Goal: Task Accomplishment & Management: Manage account settings

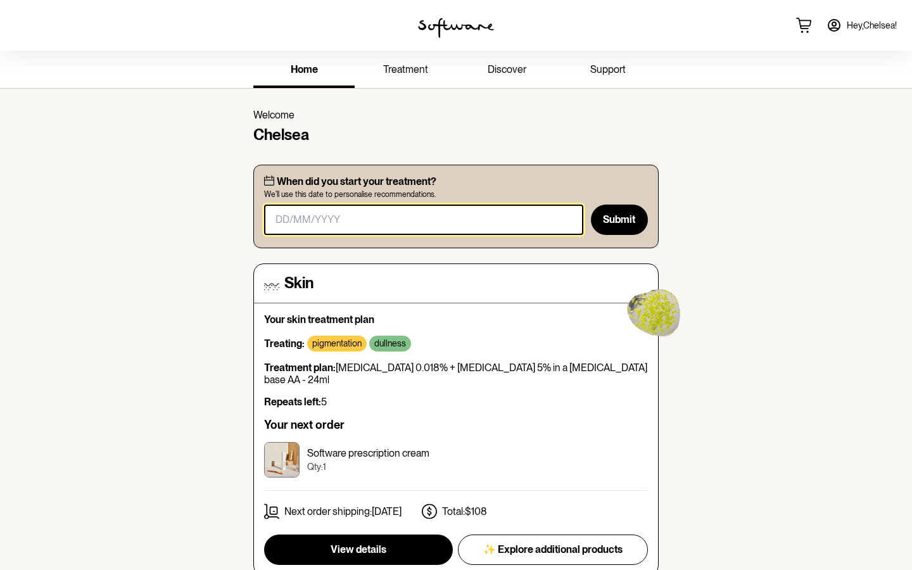
click at [353, 218] on input "masked-date" at bounding box center [423, 220] width 319 height 30
type input "1"
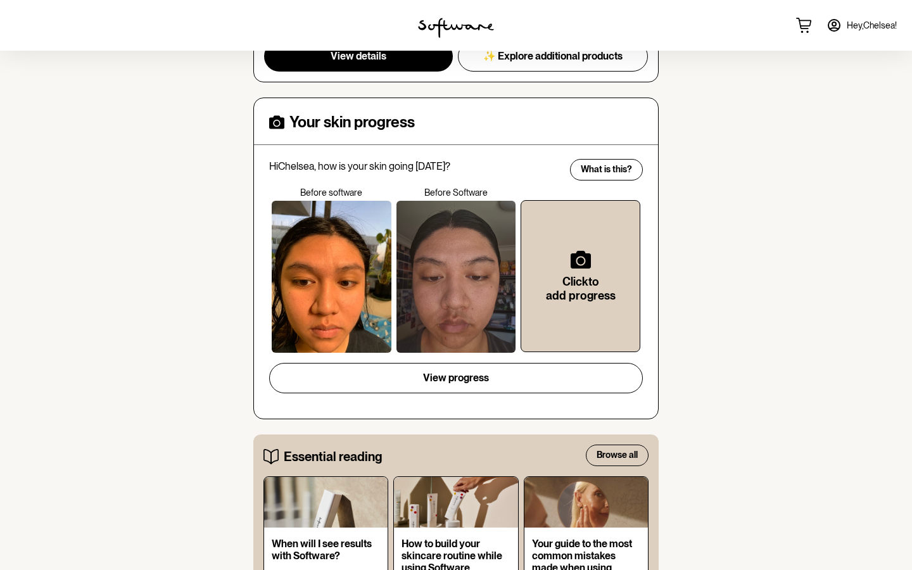
scroll to position [290, 0]
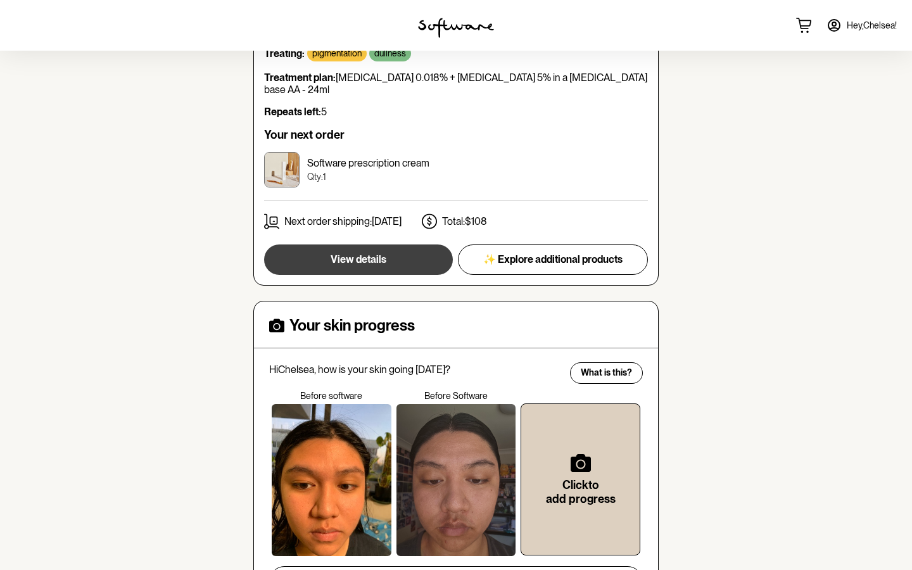
type input "13/05/"
click at [377, 253] on span "View details" at bounding box center [359, 259] width 56 height 12
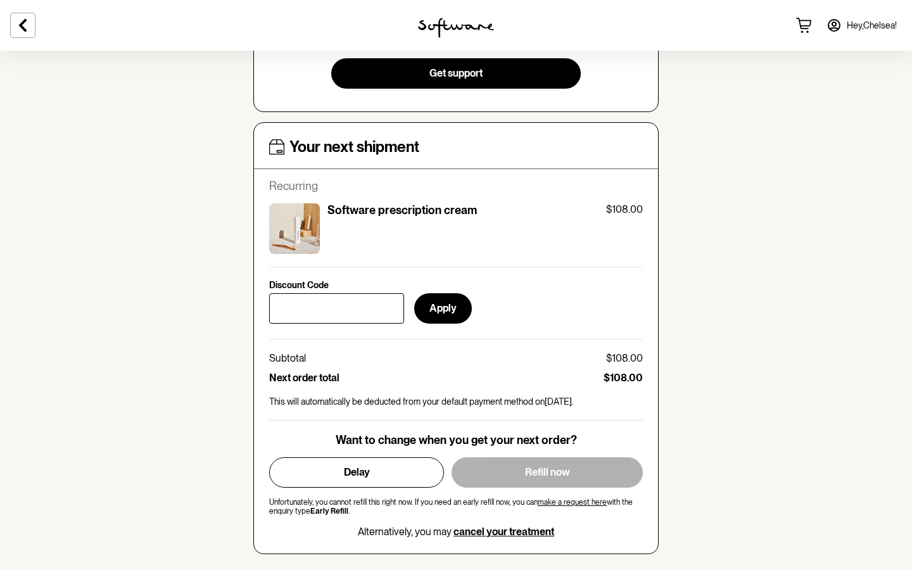
scroll to position [427, 0]
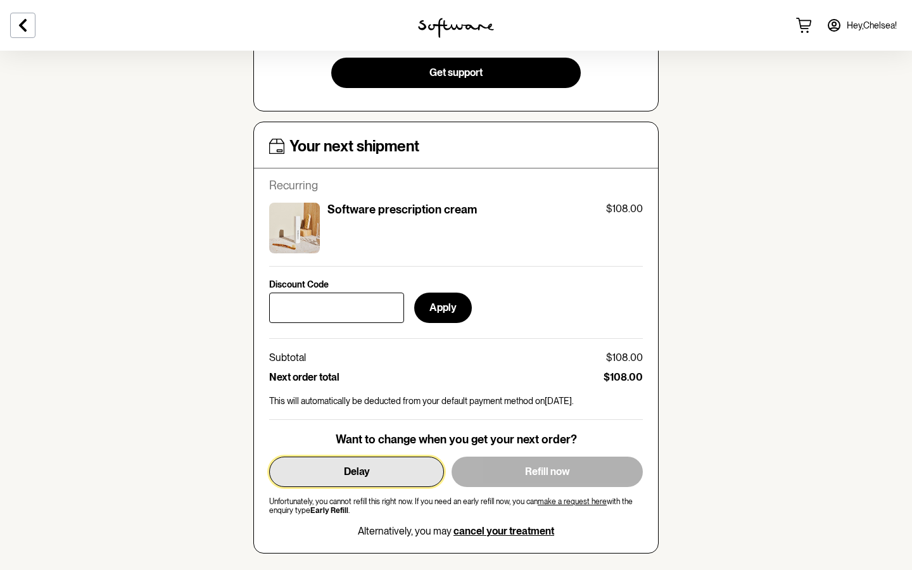
click at [372, 462] on button "Delay" at bounding box center [356, 472] width 175 height 30
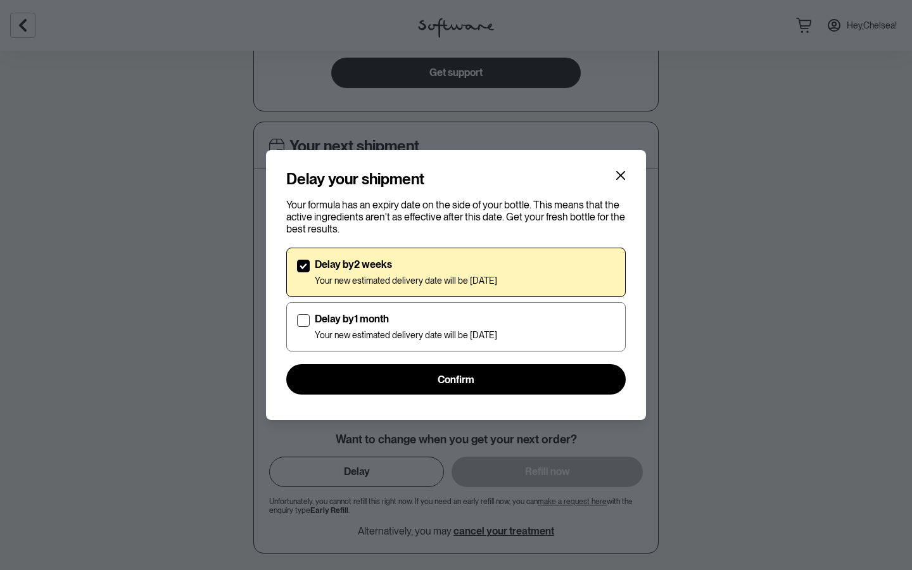
click at [358, 300] on div "Delay by 2 weeks Your new estimated delivery date will be [DATE] Delay by 1 mon…" at bounding box center [455, 299] width 339 height 119
click at [346, 313] on p "Delay by 1 month" at bounding box center [406, 319] width 182 height 12
click at [297, 327] on input "Delay by 1 month Your new estimated delivery date will be [DATE]" at bounding box center [296, 327] width 1 height 1
checkbox input "true"
checkbox input "false"
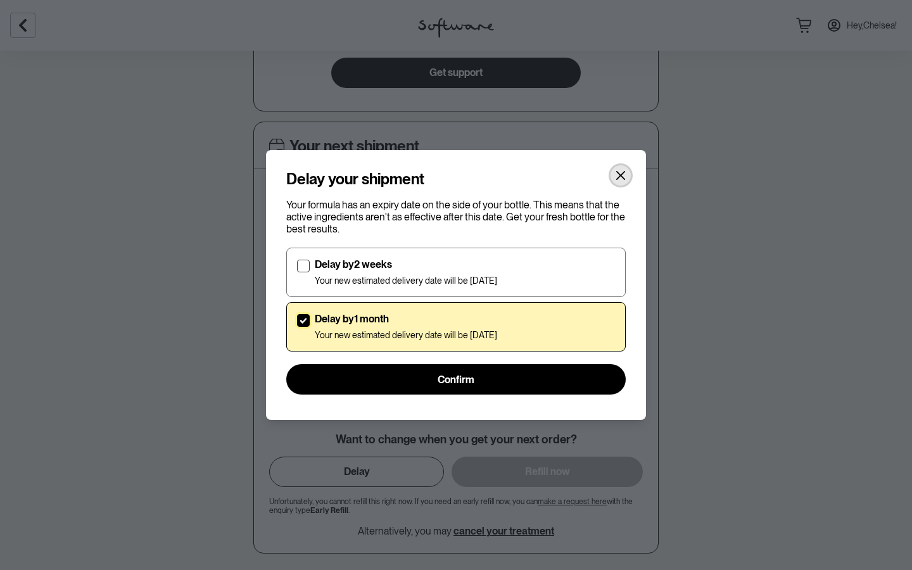
click at [617, 177] on icon "Close" at bounding box center [620, 175] width 10 height 10
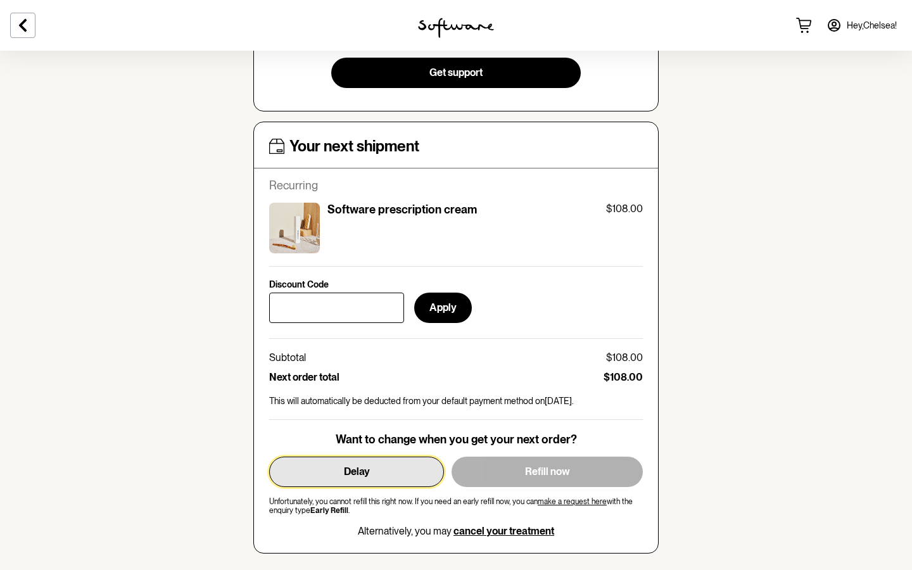
click at [337, 466] on button "Delay" at bounding box center [356, 472] width 175 height 30
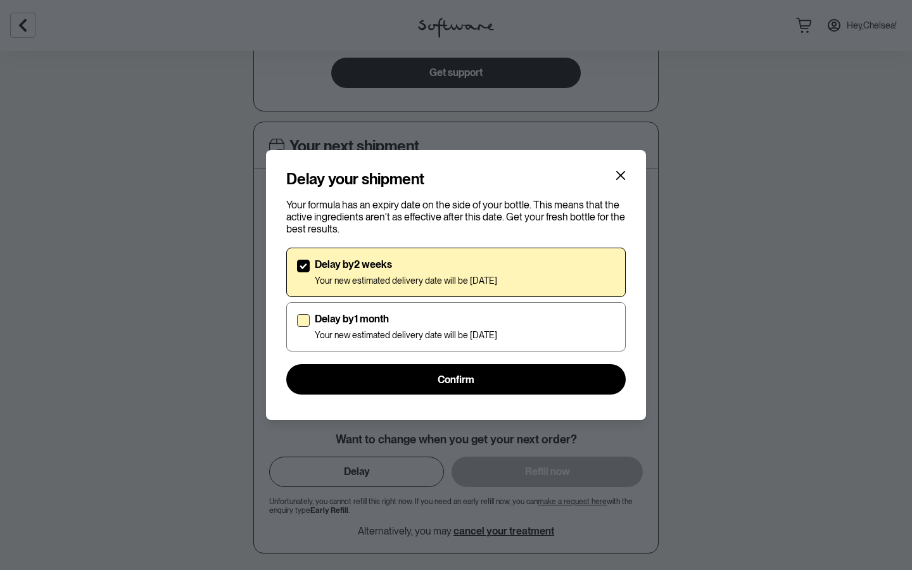
click at [365, 339] on p "Your new estimated delivery date will be [DATE]" at bounding box center [406, 335] width 182 height 11
click at [297, 327] on input "Delay by 1 month Your new estimated delivery date will be [DATE]" at bounding box center [296, 327] width 1 height 1
checkbox input "true"
checkbox input "false"
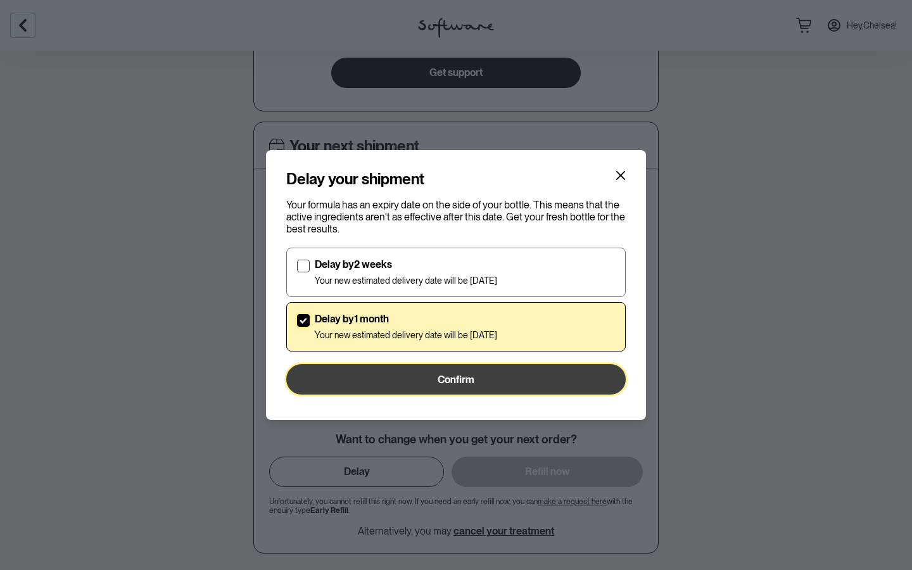
click at [365, 374] on button "Confirm" at bounding box center [455, 379] width 339 height 30
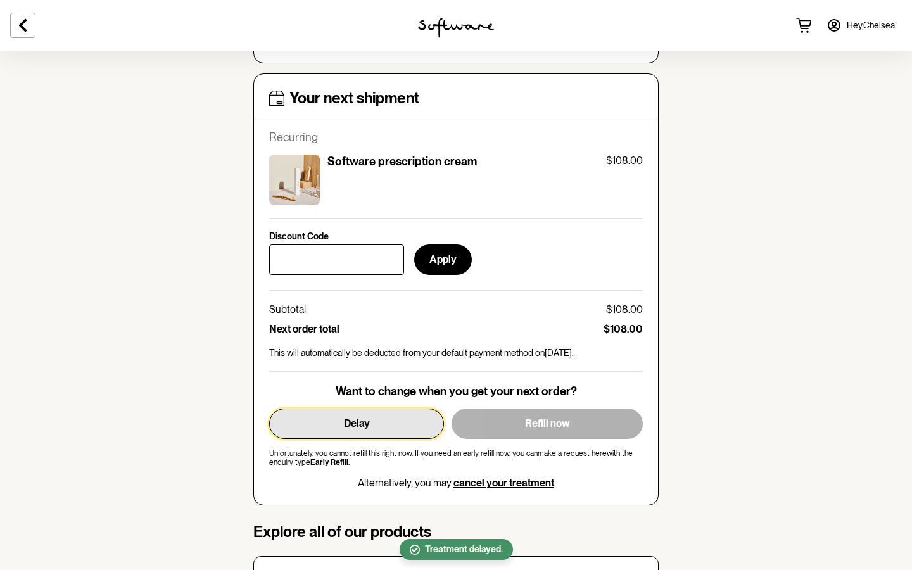
scroll to position [476, 0]
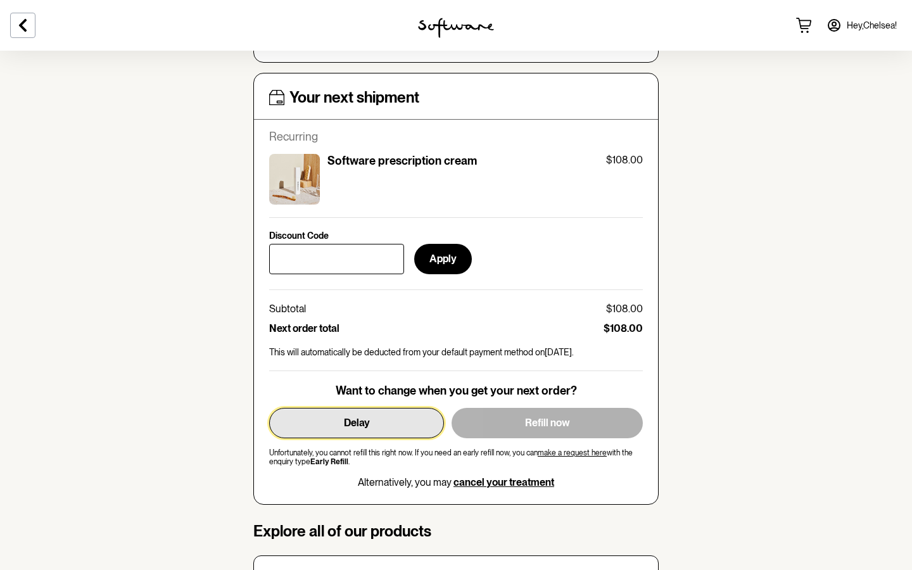
click at [307, 420] on button "Delay" at bounding box center [356, 423] width 175 height 30
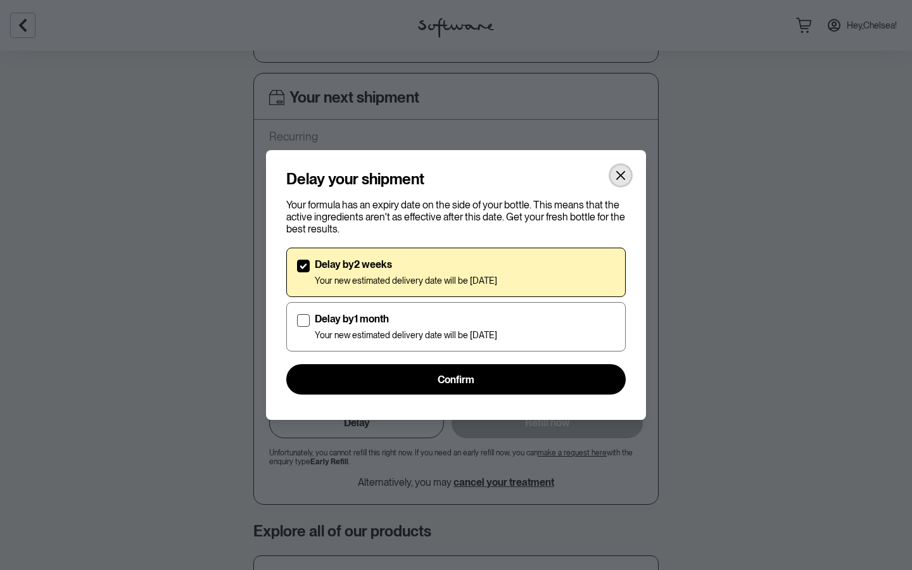
click at [621, 170] on icon "Close" at bounding box center [620, 175] width 10 height 10
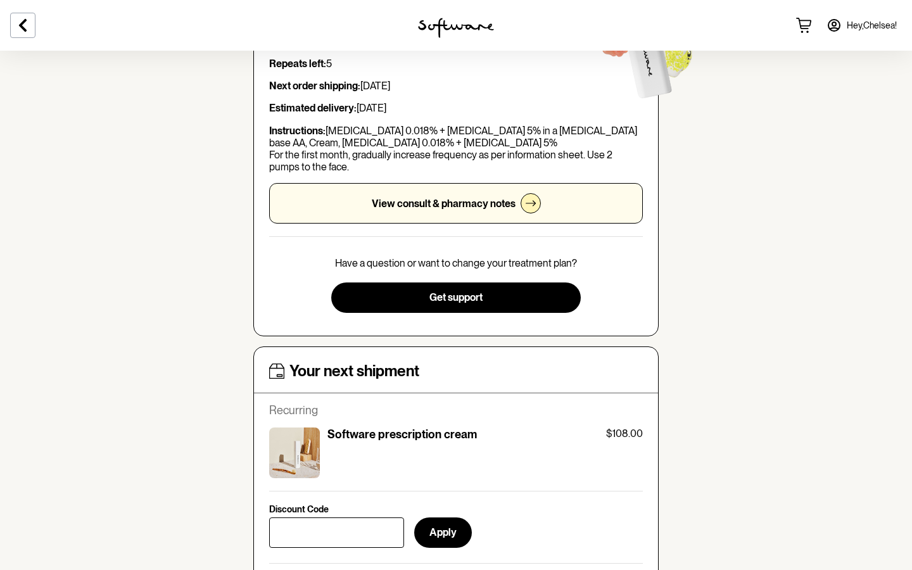
scroll to position [0, 0]
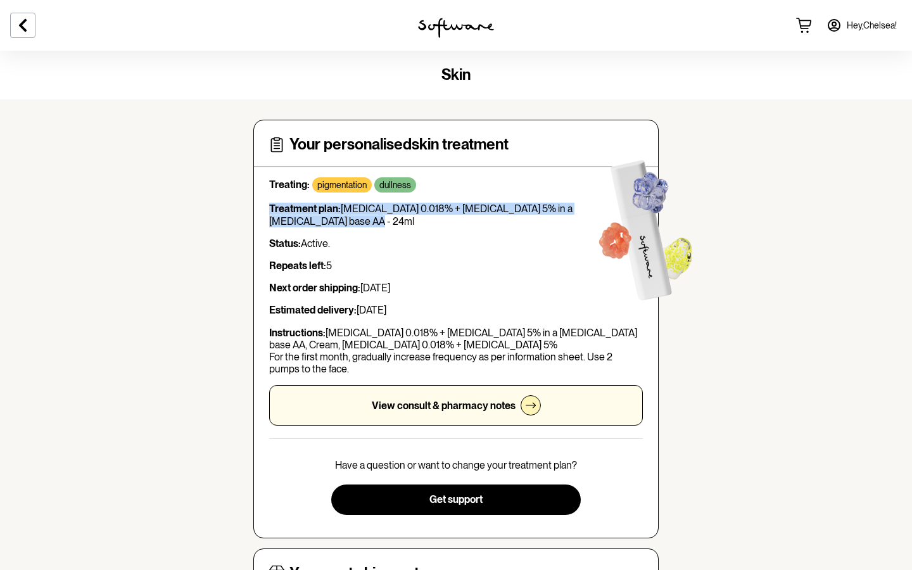
drag, startPoint x: 263, startPoint y: 206, endPoint x: 308, endPoint y: 225, distance: 48.8
click at [308, 225] on div "Your personalised skin treatment Treating: pigmentation dullness Treatment plan…" at bounding box center [455, 329] width 405 height 419
copy p "Treatment plan: [MEDICAL_DATA] 0.018% + [MEDICAL_DATA] 5% in a [MEDICAL_DATA] b…"
